Goal: Go to known website: Access a specific website the user already knows

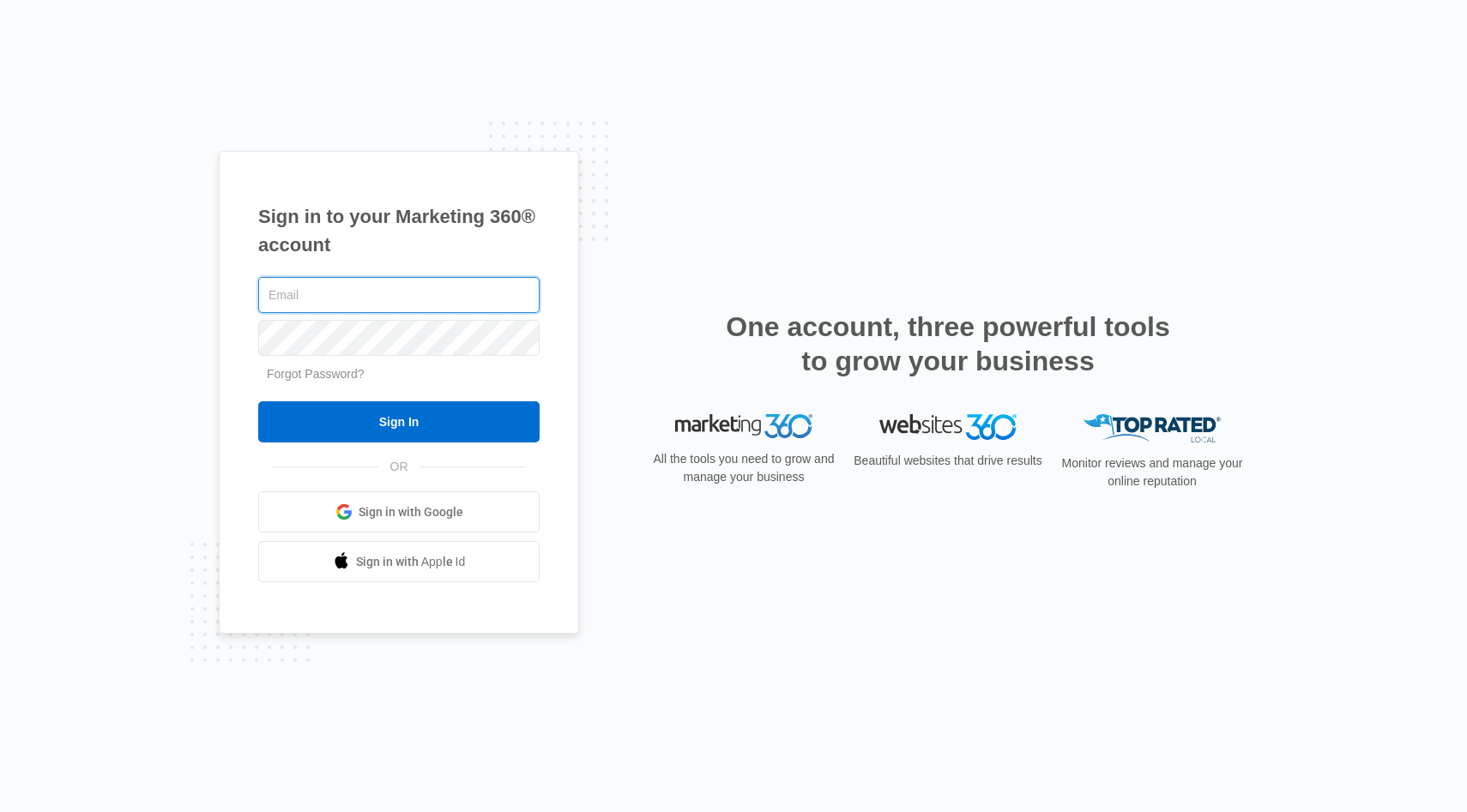
type input "[PERSON_NAME][EMAIL_ADDRESS][DOMAIN_NAME]"
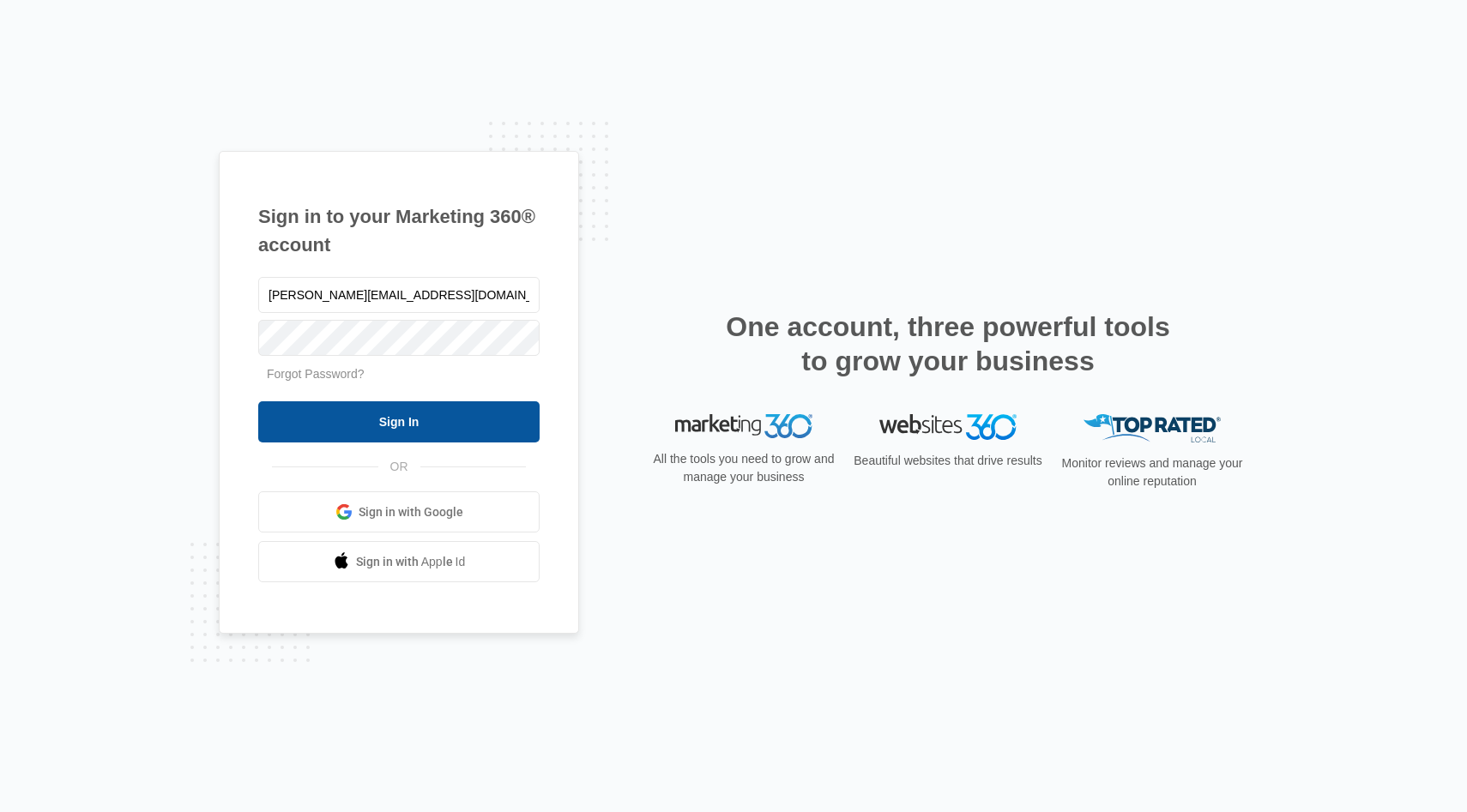
click at [413, 416] on input "Sign In" at bounding box center [399, 421] width 281 height 41
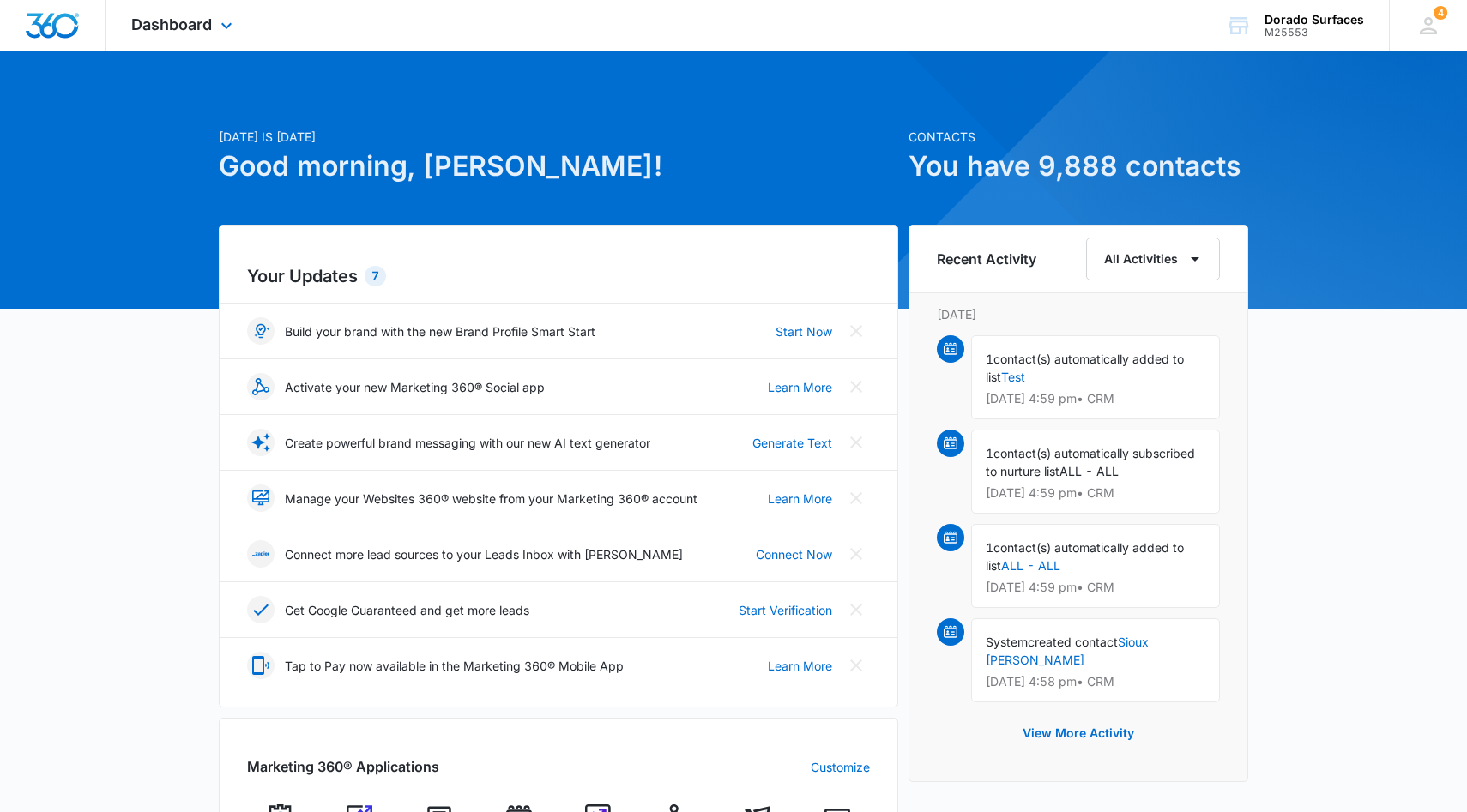
click at [238, 16] on div "Dashboard Apps Reputation Websites Forms CRM Email Social Shop Payments POS Con…" at bounding box center [184, 25] width 157 height 51
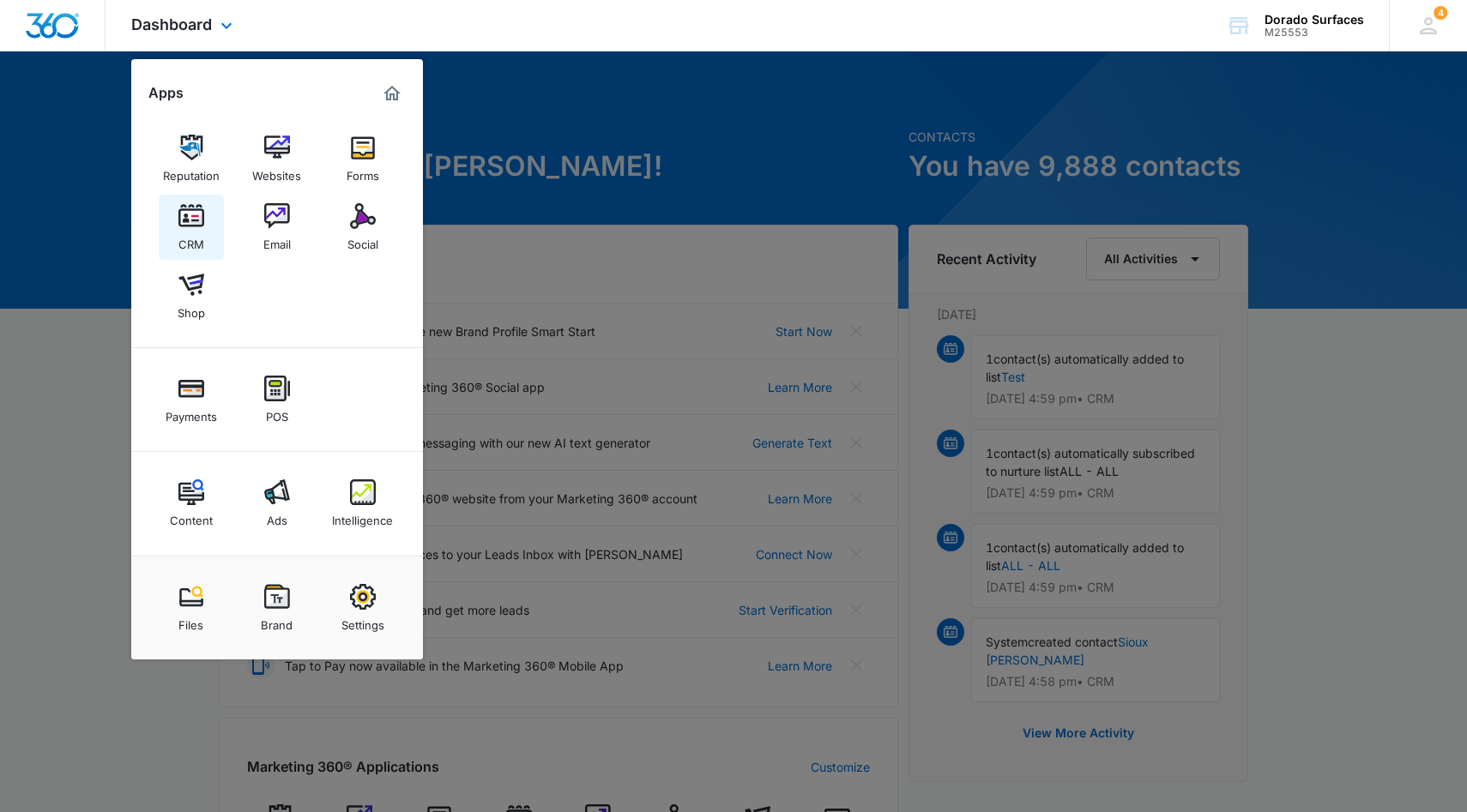
click at [192, 219] on img at bounding box center [191, 216] width 26 height 26
